Goal: Transaction & Acquisition: Download file/media

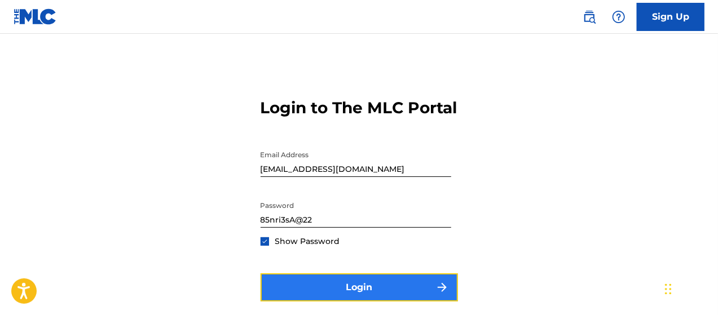
click at [327, 298] on button "Login" at bounding box center [358, 287] width 197 height 28
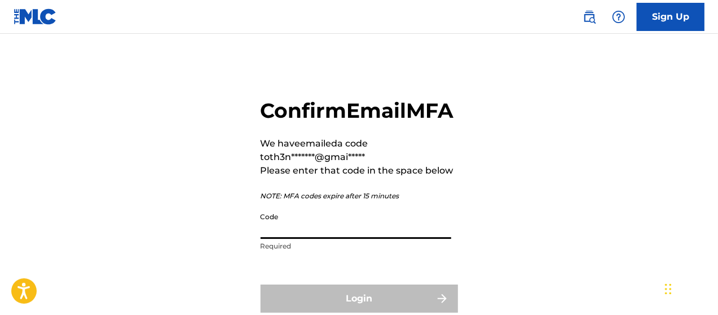
click at [321, 239] on input "Code" at bounding box center [355, 223] width 191 height 32
paste input "027723"
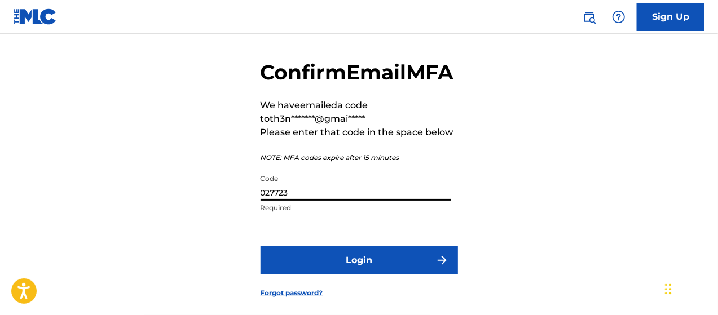
scroll to position [56, 0]
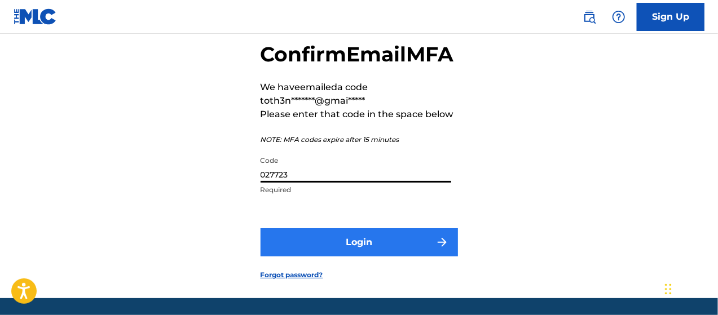
type input "027723"
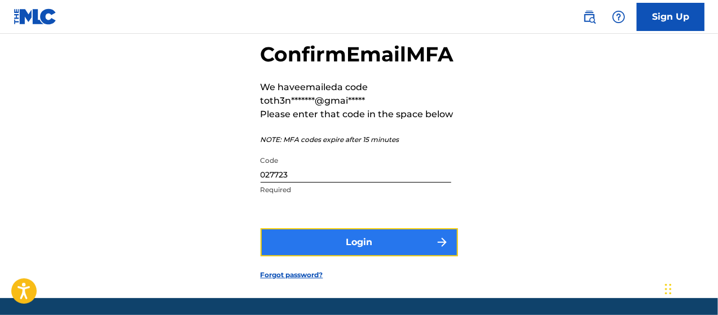
click at [318, 257] on button "Login" at bounding box center [358, 242] width 197 height 28
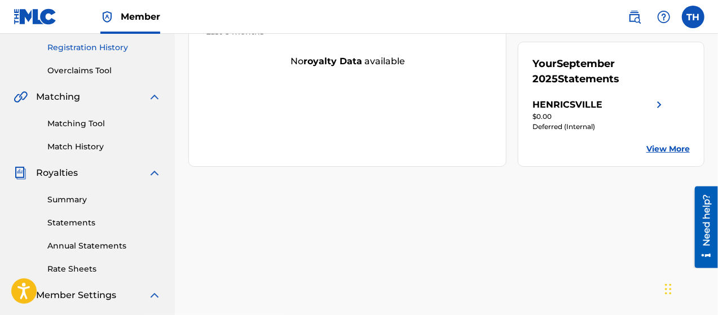
scroll to position [226, 0]
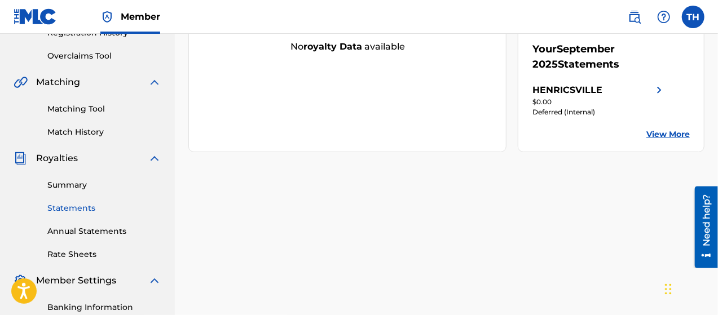
click at [76, 207] on link "Statements" at bounding box center [104, 208] width 114 height 12
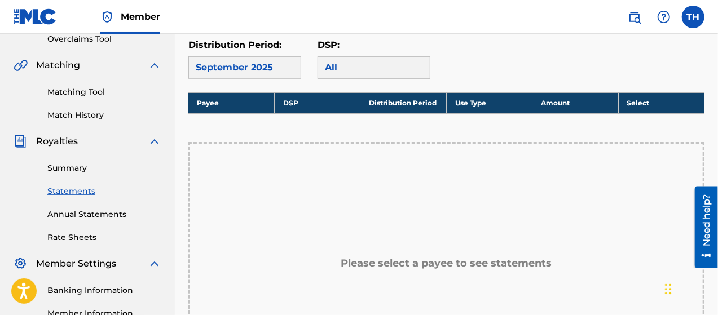
scroll to position [226, 0]
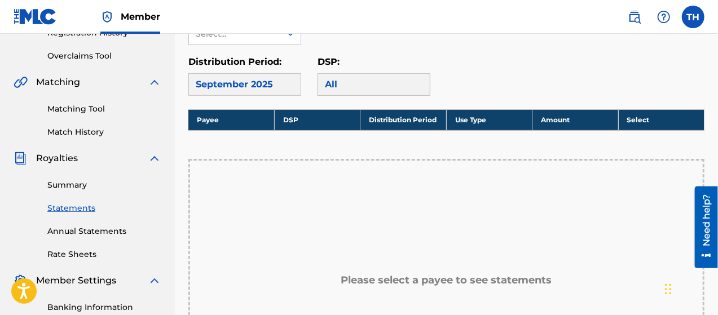
click at [366, 86] on div "All" at bounding box center [373, 84] width 113 height 23
click at [282, 84] on div "September 2025" at bounding box center [244, 84] width 113 height 23
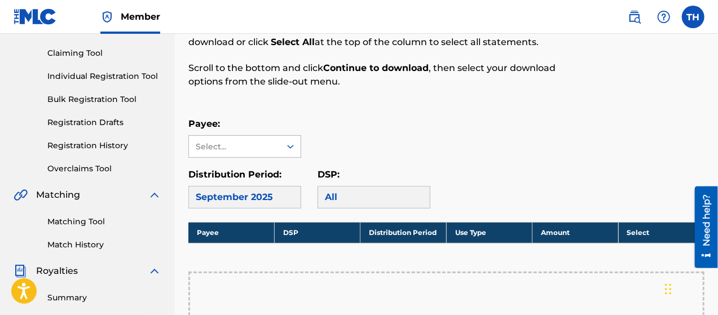
click at [293, 146] on icon at bounding box center [290, 146] width 11 height 11
click at [246, 174] on div "HENRICSVILLE" at bounding box center [245, 172] width 112 height 28
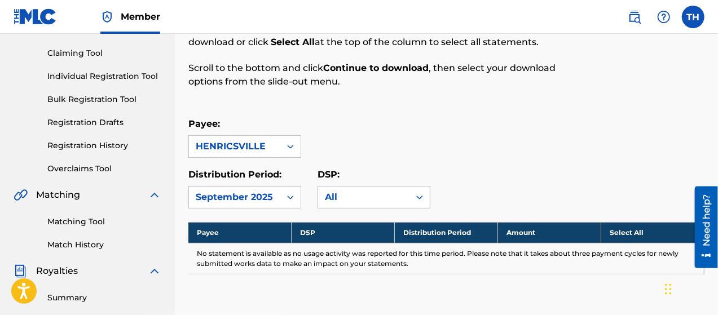
click at [276, 146] on div "HENRICSVILLE" at bounding box center [234, 146] width 91 height 21
click at [347, 156] on div "Payee: HENRICSVILLE" at bounding box center [446, 137] width 516 height 41
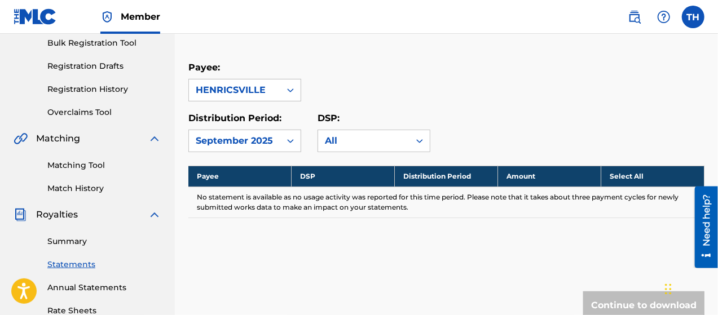
scroll to position [226, 0]
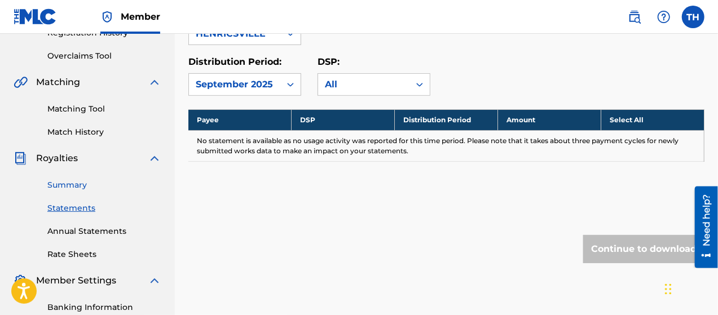
click at [79, 187] on link "Summary" at bounding box center [104, 185] width 114 height 12
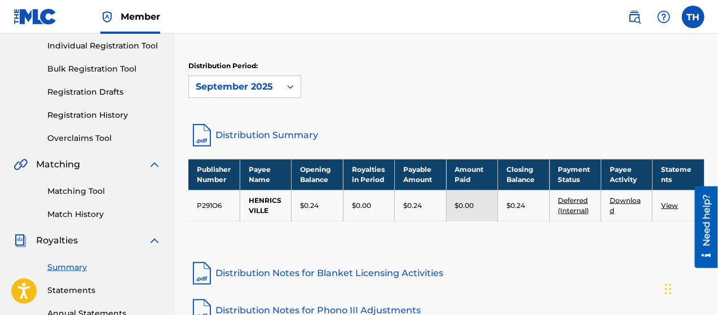
scroll to position [169, 0]
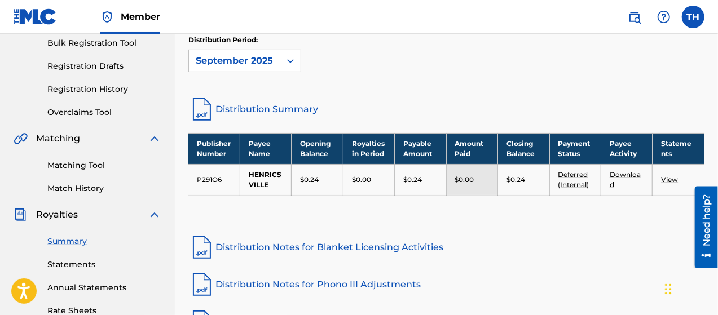
click at [671, 181] on link "View" at bounding box center [669, 179] width 17 height 8
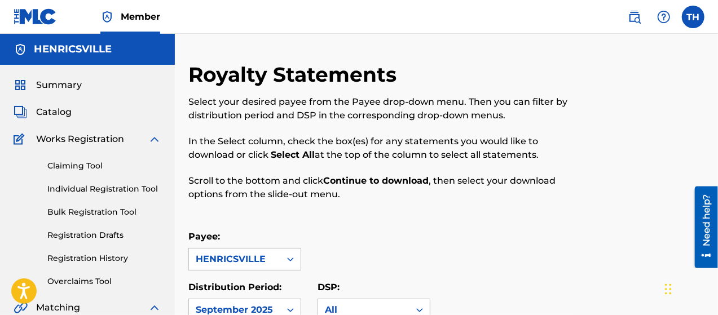
scroll to position [169, 0]
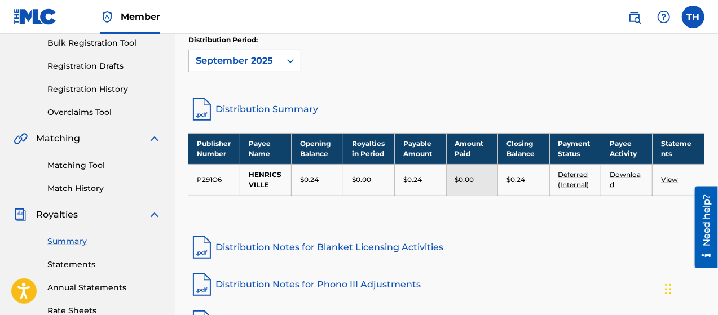
click at [627, 172] on link "Download" at bounding box center [624, 179] width 31 height 19
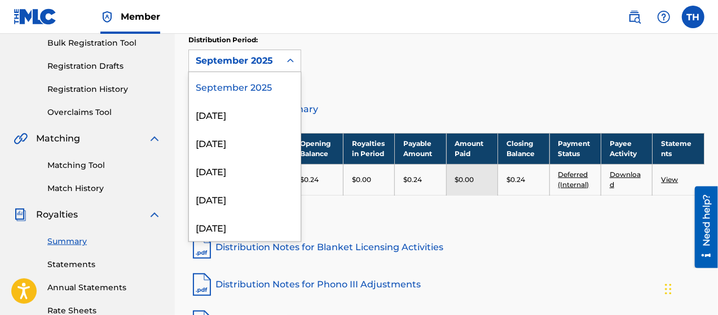
click at [282, 58] on div at bounding box center [290, 61] width 20 height 20
